Goal: Task Accomplishment & Management: Complete application form

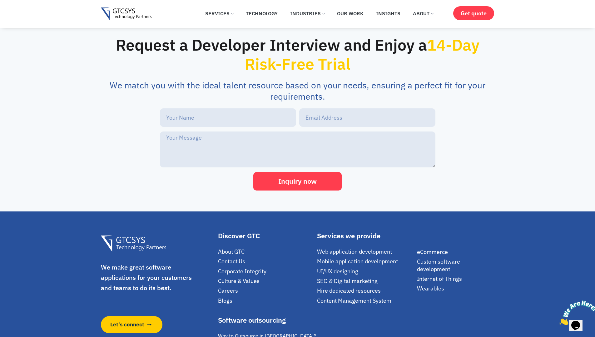
scroll to position [1312, 0]
click at [382, 119] on div "Their work ethics was impeccable, they have very good technical skills and hand…" at bounding box center [250, 56] width 544 height 125
click at [497, 119] on div "I use GTC for all of my offshore projects currently. Team is well qualified and…" at bounding box center [430, 56] width 373 height 125
click at [413, 119] on img "1 / 4" at bounding box center [464, 56] width 113 height 125
click at [401, 119] on img "2 / 4" at bounding box center [446, 56] width 113 height 125
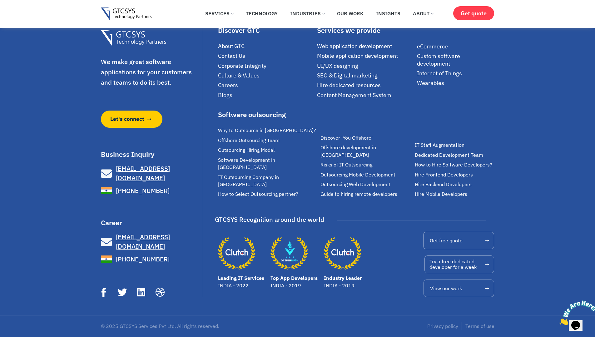
scroll to position [1650, 0]
click at [230, 50] on span "About GTC" at bounding box center [231, 45] width 27 height 7
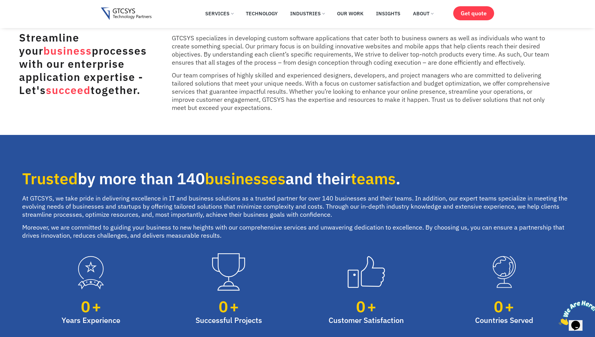
scroll to position [262, 0]
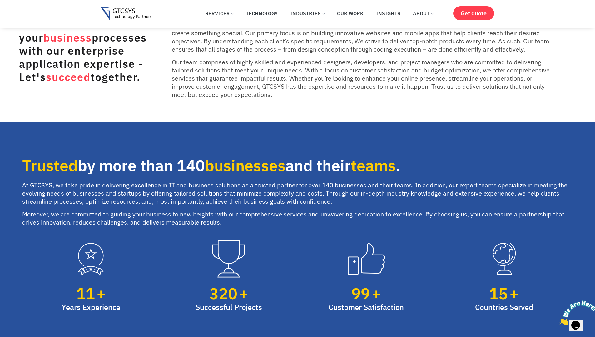
click at [559, 321] on icon "Close" at bounding box center [559, 323] width 0 height 5
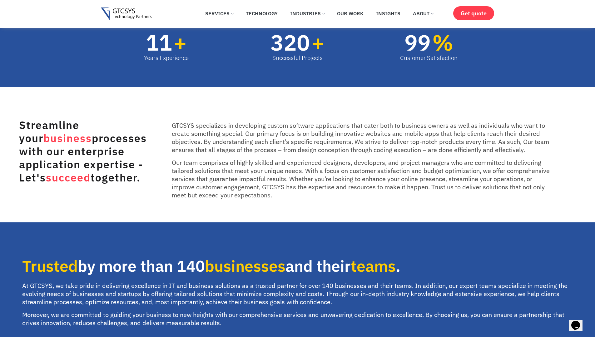
scroll to position [0, 0]
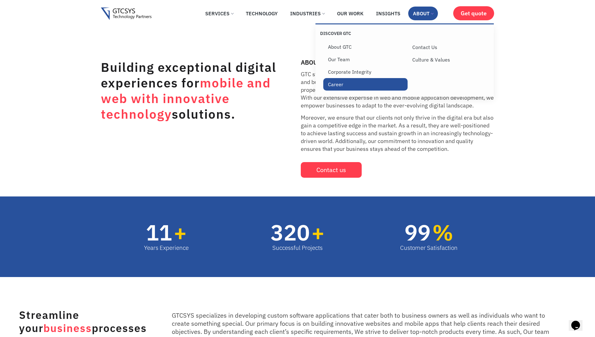
click at [336, 84] on link "Career" at bounding box center [365, 84] width 85 height 12
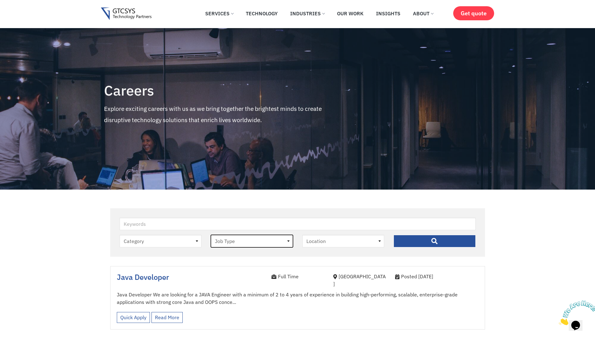
drag, startPoint x: 248, startPoint y: 242, endPoint x: 235, endPoint y: 242, distance: 13.4
click at [248, 242] on select "Job Type Full Time Internee" at bounding box center [252, 241] width 82 height 12
drag, startPoint x: 152, startPoint y: 242, endPoint x: 221, endPoint y: 250, distance: 70.2
click at [154, 242] on select "Category job" at bounding box center [161, 241] width 82 height 12
click at [340, 242] on select "Location Ahmedabad" at bounding box center [343, 241] width 82 height 12
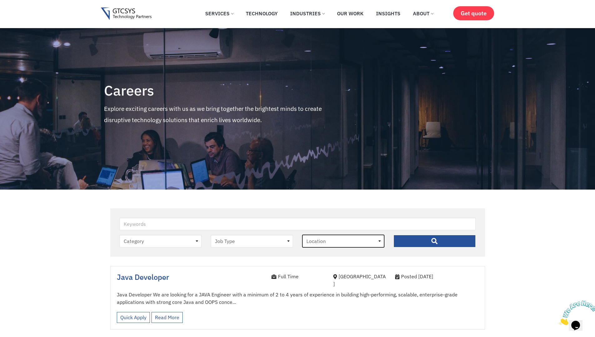
click at [340, 242] on select "Location Ahmedabad" at bounding box center [343, 241] width 82 height 12
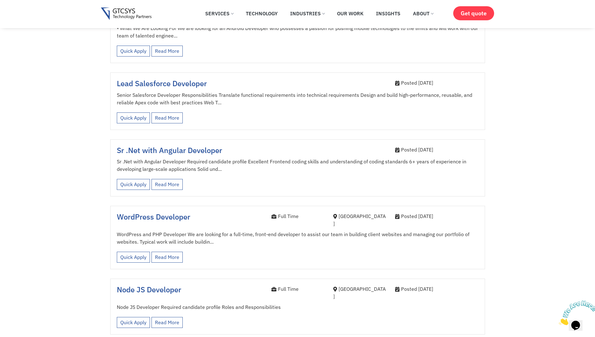
scroll to position [863, 0]
